Goal: Transaction & Acquisition: Purchase product/service

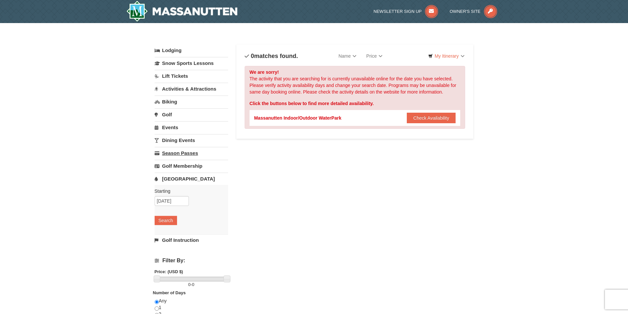
click at [182, 153] on link "Season Passes" at bounding box center [191, 153] width 73 height 12
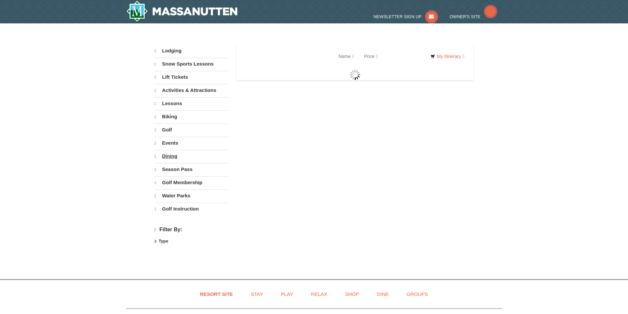
select select "10"
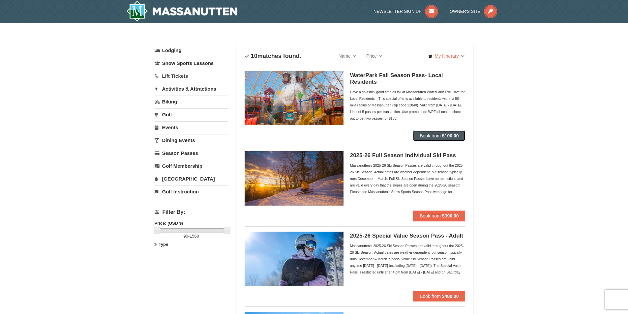
click at [431, 135] on span "Book from" at bounding box center [430, 135] width 21 height 5
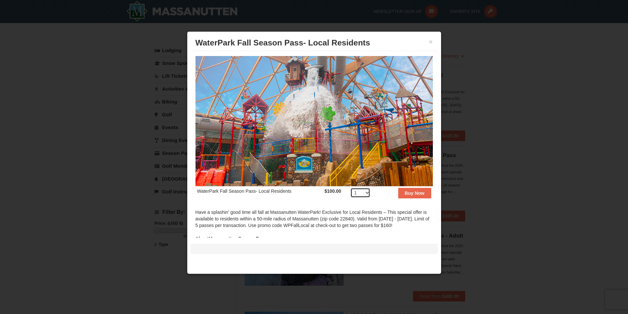
click at [363, 191] on select "1 2 3 4 5 6 7 8 9 10 11 12 13 14 15 16 17 18 19 20 21 22 23 24 25 26 27 28 29 3…" at bounding box center [360, 193] width 20 height 10
click at [431, 41] on button "×" at bounding box center [431, 42] width 4 height 7
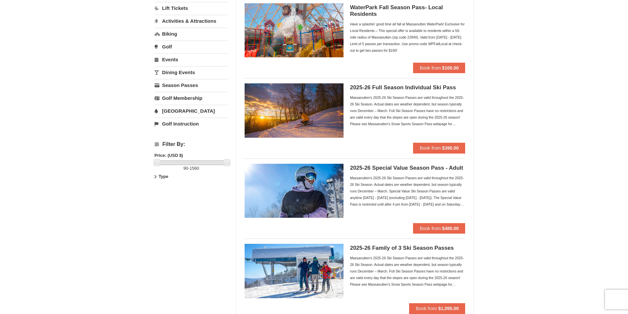
scroll to position [132, 0]
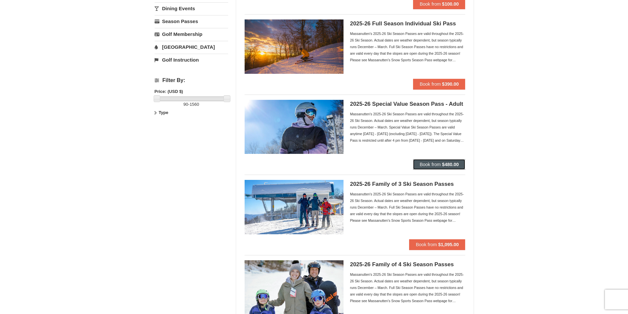
click at [443, 161] on button "Book from $480.00" at bounding box center [439, 164] width 52 height 11
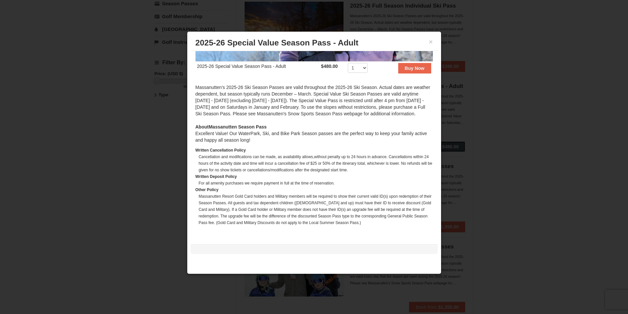
scroll to position [165, 0]
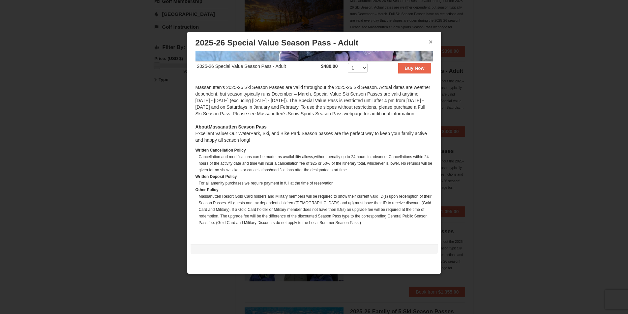
click at [431, 40] on button "×" at bounding box center [431, 42] width 4 height 7
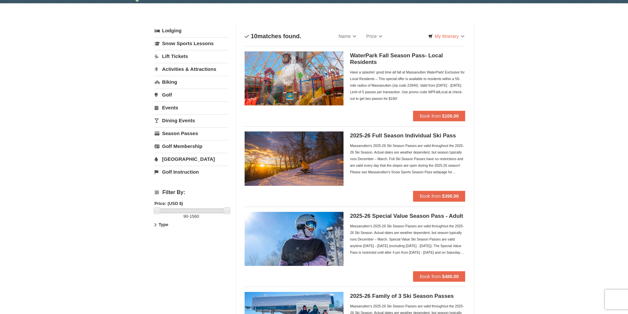
scroll to position [0, 0]
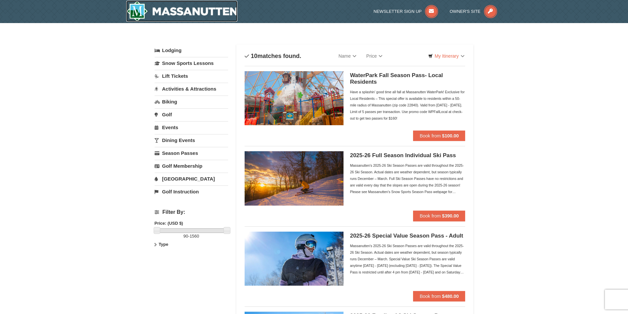
click at [193, 11] on img at bounding box center [181, 11] width 111 height 21
